Goal: Task Accomplishment & Management: Manage account settings

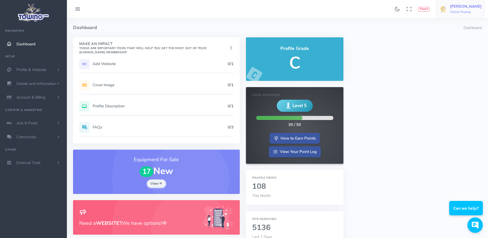
click at [463, 14] on link "[PERSON_NAME] Choice Towing" at bounding box center [460, 9] width 49 height 18
click at [459, 49] on span "Switch Companies" at bounding box center [462, 49] width 31 height 5
